Goal: Find specific page/section: Find specific page/section

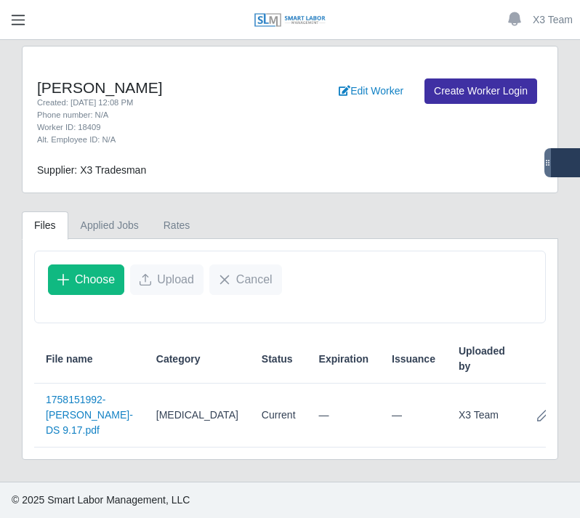
click at [19, 25] on span "button" at bounding box center [18, 20] width 19 height 17
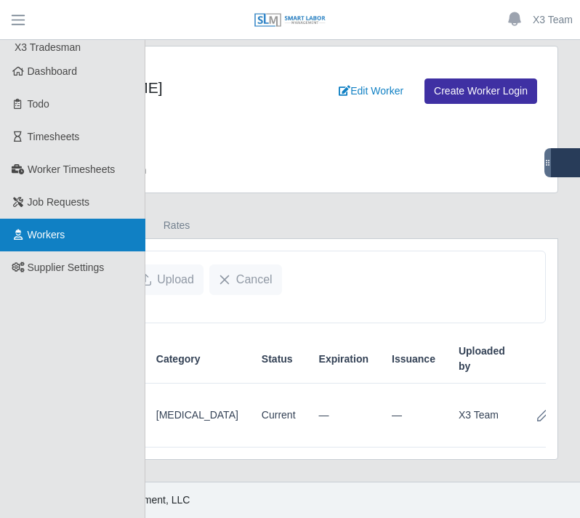
click at [52, 246] on link "Workers" at bounding box center [72, 235] width 145 height 33
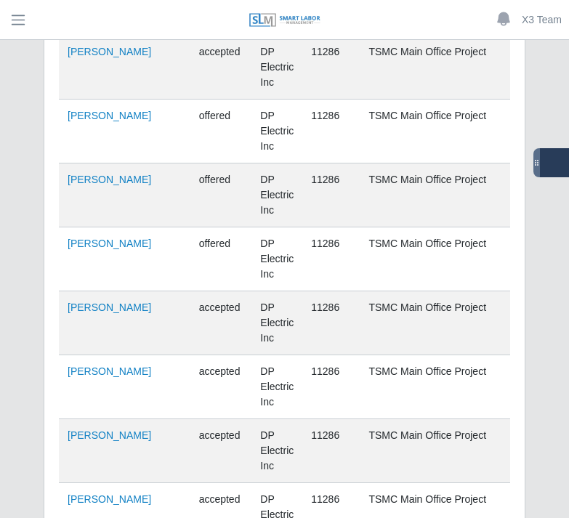
scroll to position [10691, 0]
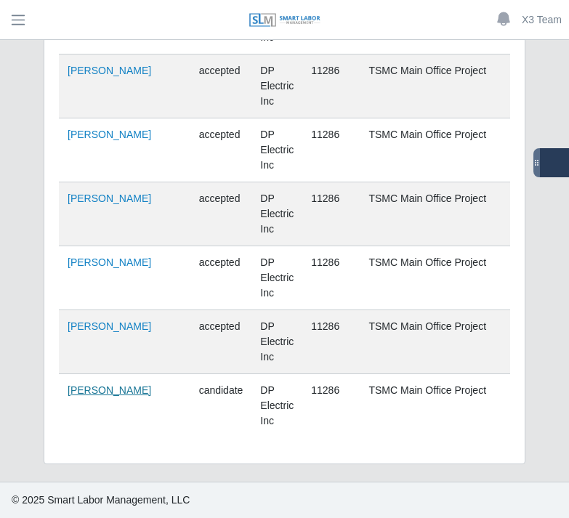
click at [100, 385] on link "[PERSON_NAME]" at bounding box center [110, 391] width 84 height 12
